Goal: Find specific page/section

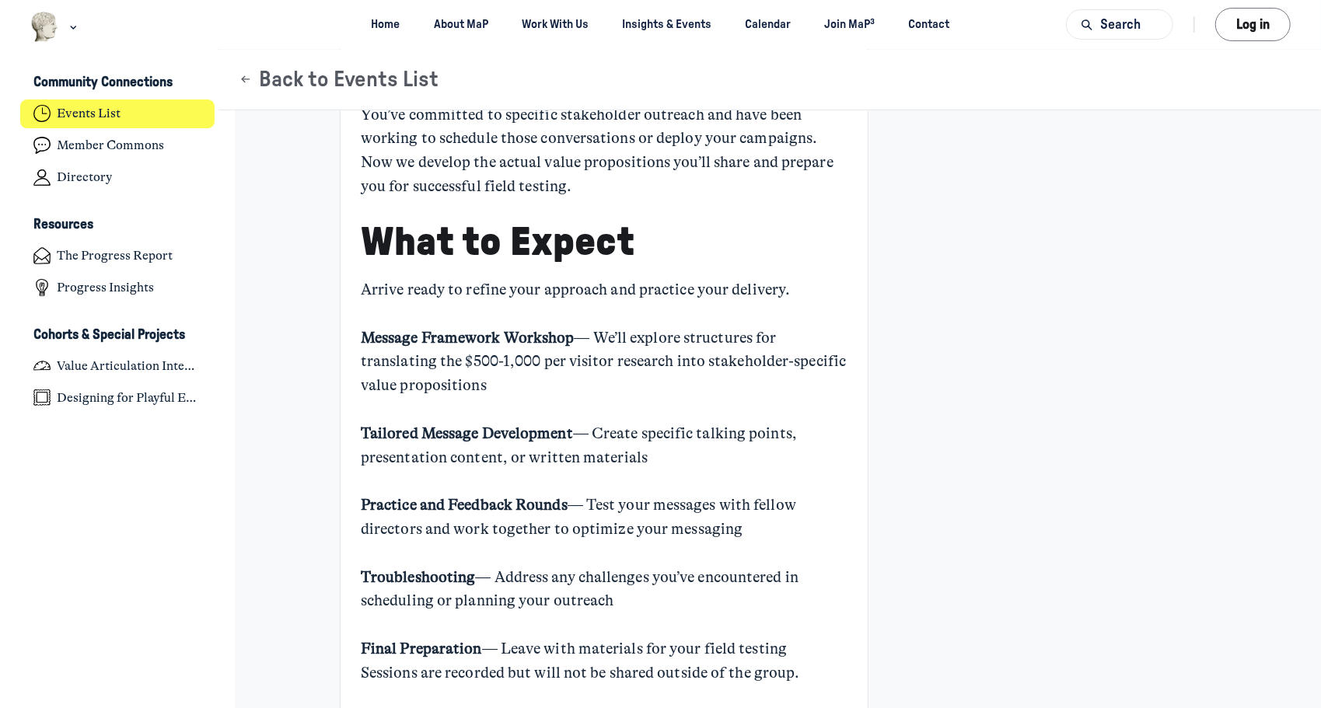
scroll to position [19, 0]
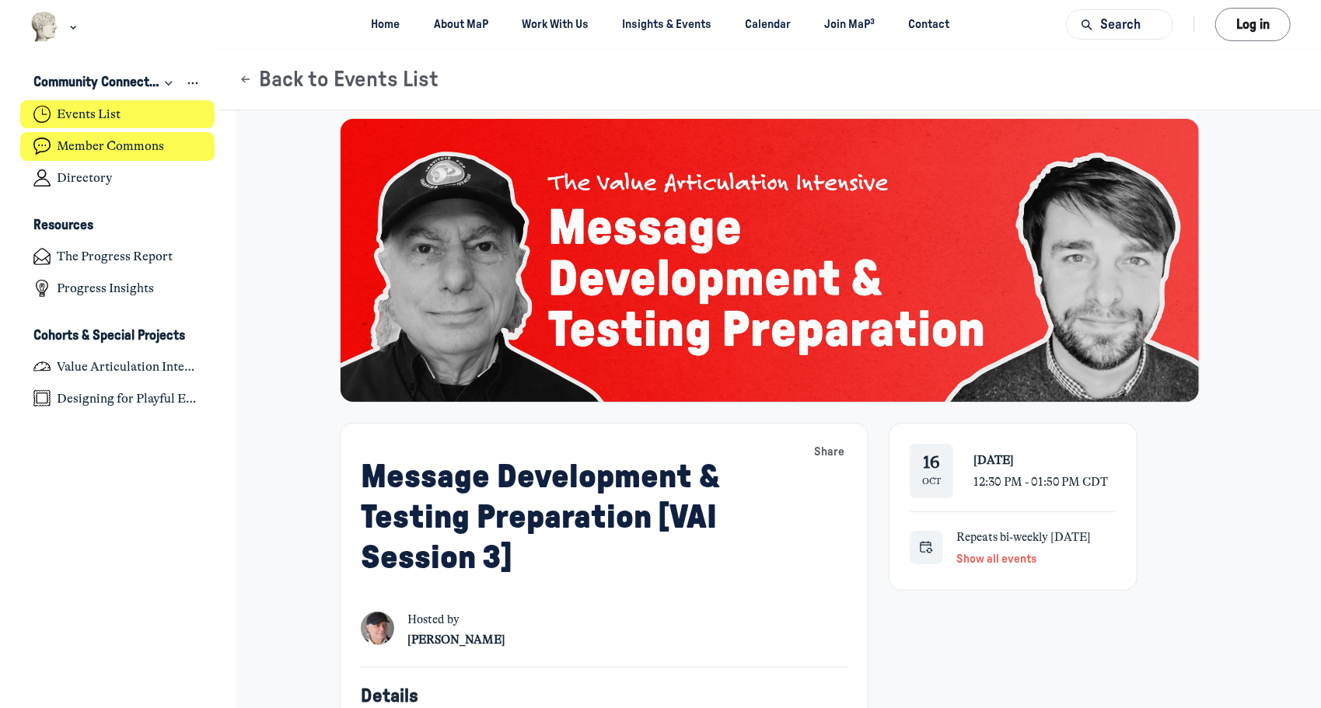
click at [149, 154] on link "Member Commons" at bounding box center [117, 146] width 195 height 29
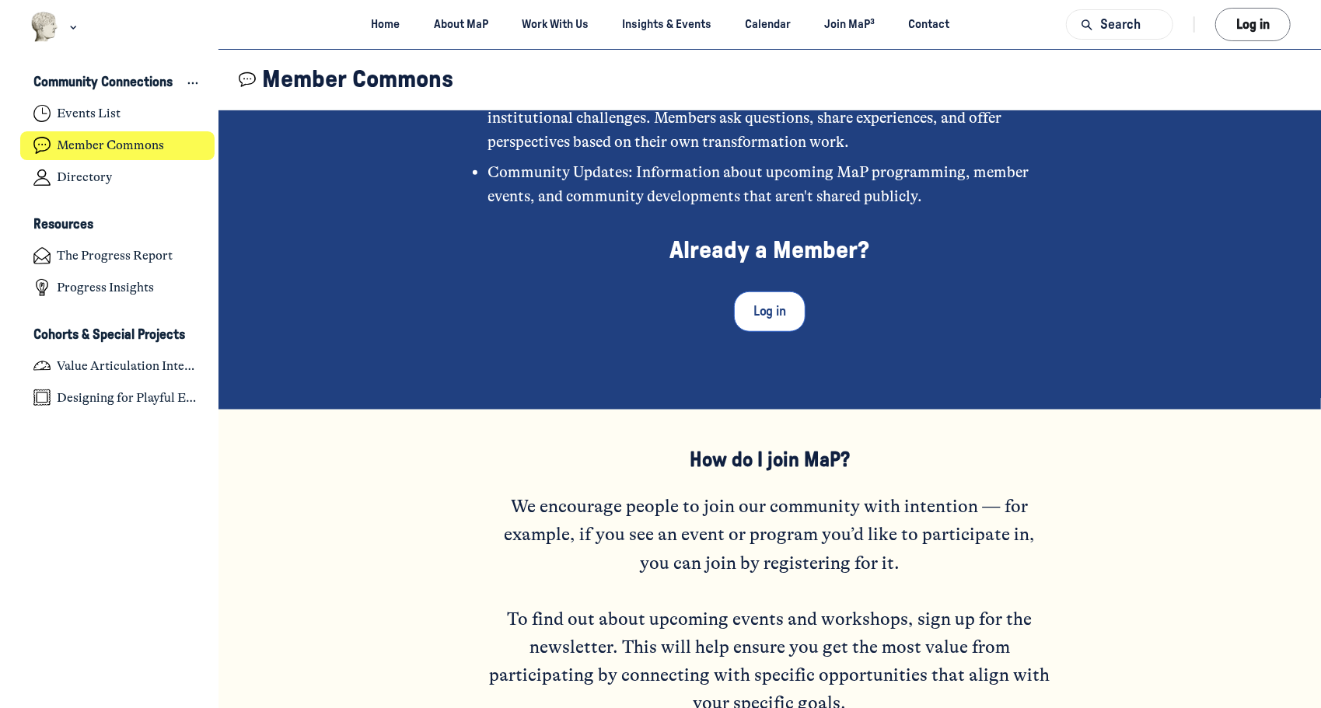
scroll to position [1032, 0]
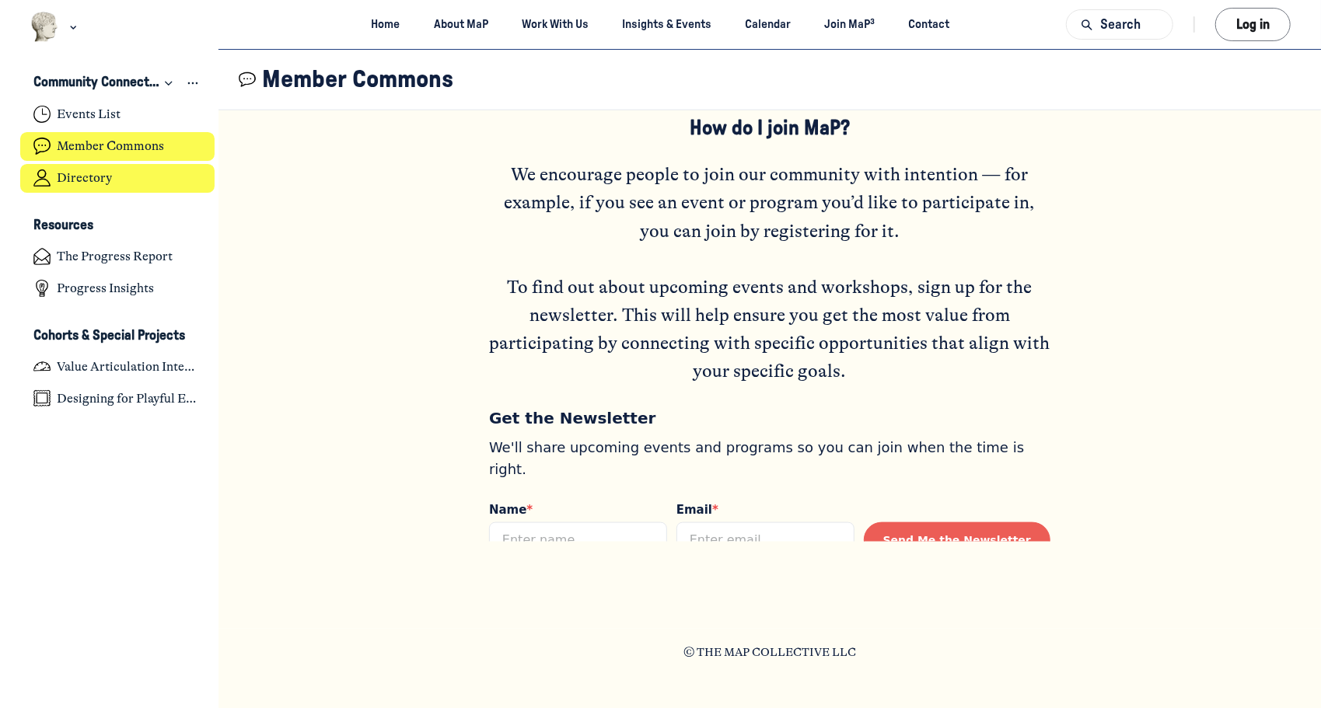
click at [84, 177] on h4 "Directory" at bounding box center [84, 178] width 55 height 16
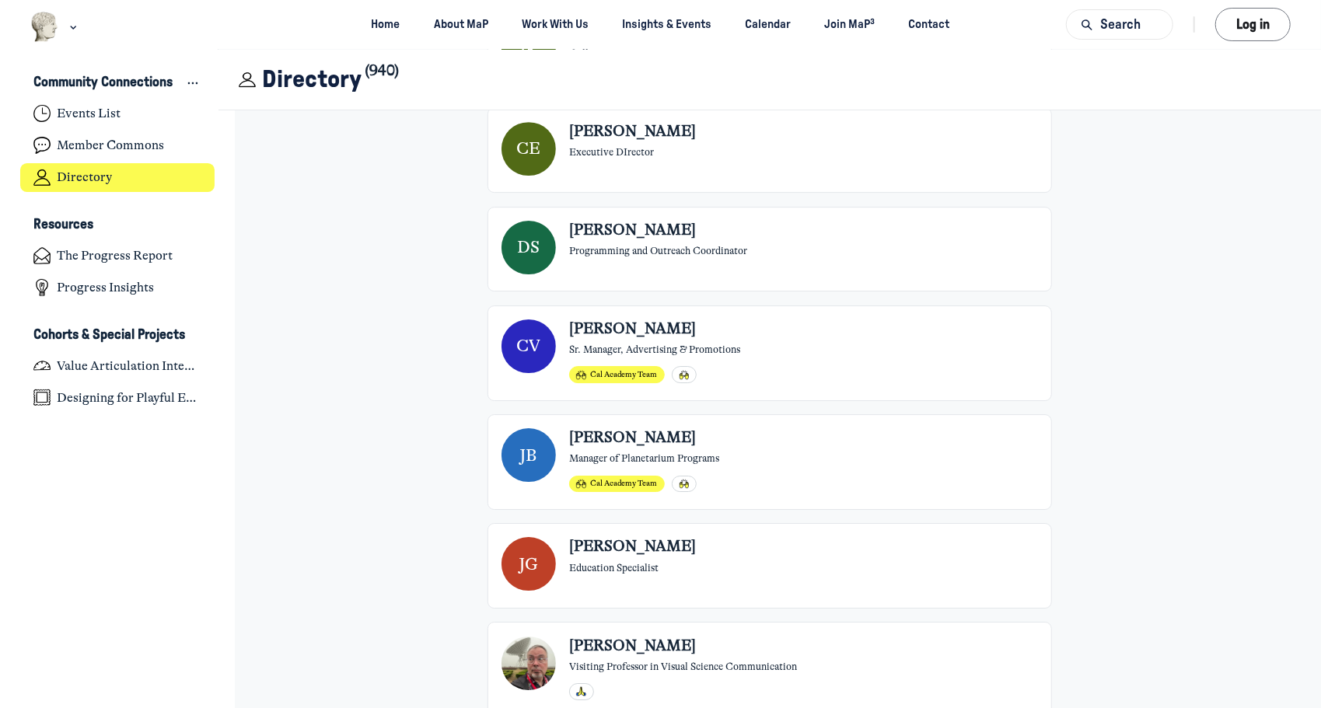
scroll to position [3577, 0]
